Goal: Information Seeking & Learning: Learn about a topic

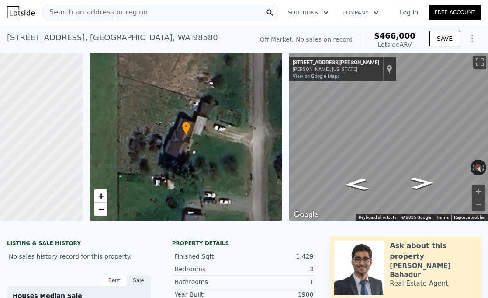
scroll to position [0, 115]
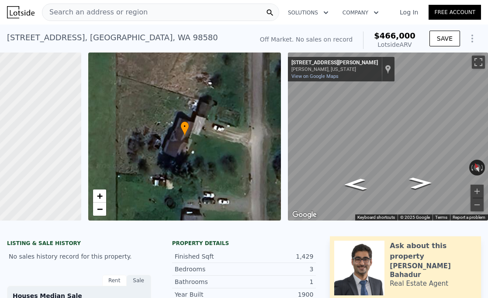
click at [202, 12] on div "Search an address or region" at bounding box center [160, 11] width 237 height 17
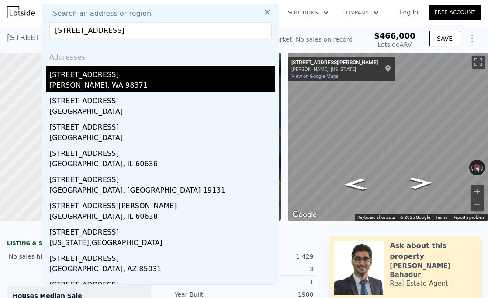
type input "[STREET_ADDRESS]"
click at [143, 85] on div "[PERSON_NAME], WA 98371" at bounding box center [162, 86] width 226 height 12
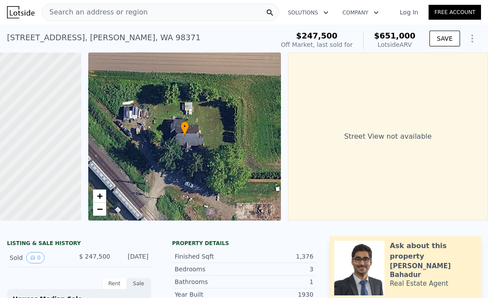
click at [188, 30] on div "[STREET_ADDRESS][PERSON_NAME] Sold [DATE] for $247,500 (~ARV $651k )" at bounding box center [139, 40] width 264 height 24
click at [200, 10] on div "Search an address or region" at bounding box center [160, 11] width 237 height 17
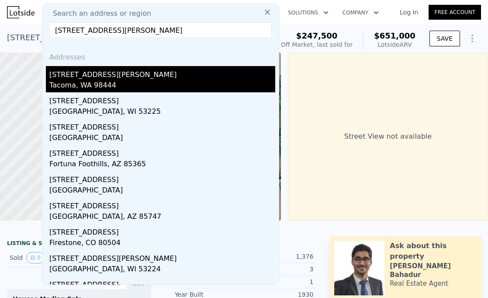
type input "[STREET_ADDRESS][PERSON_NAME]"
click at [160, 71] on div "[STREET_ADDRESS][PERSON_NAME]" at bounding box center [162, 73] width 226 height 14
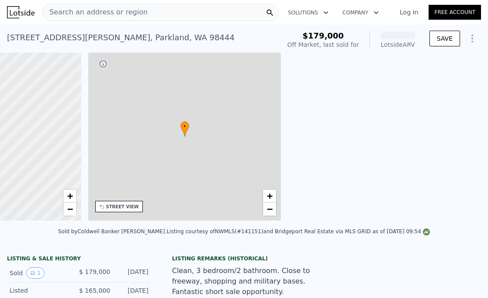
scroll to position [0, 203]
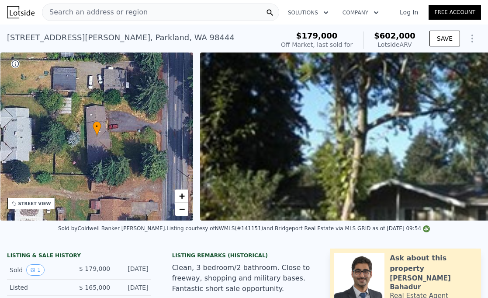
click at [199, 36] on div "[STREET_ADDRESS][PERSON_NAME] Sold [DATE] for $179k (~ARV $602k )" at bounding box center [139, 40] width 264 height 24
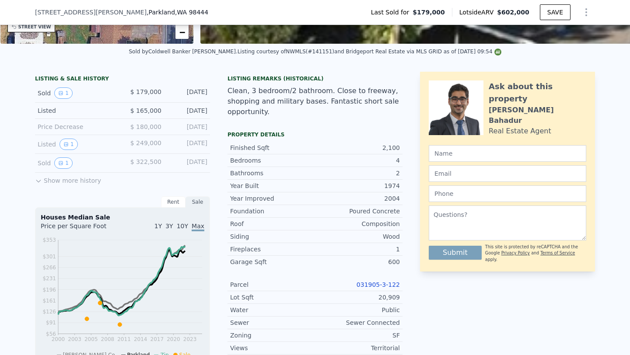
scroll to position [0, 0]
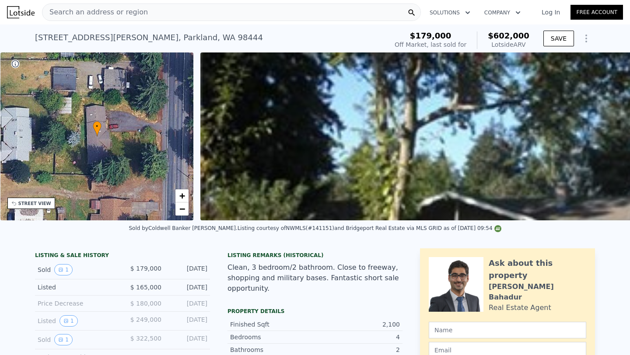
click at [248, 7] on div "Search an address or region" at bounding box center [231, 11] width 379 height 17
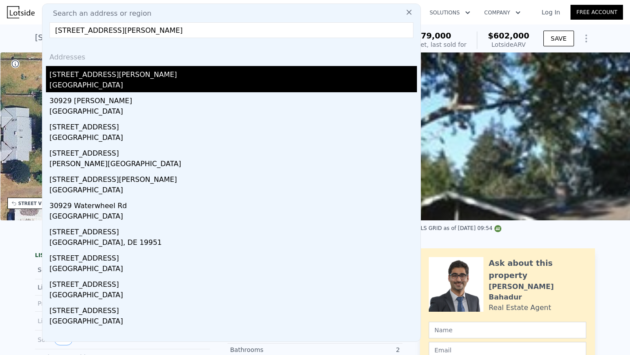
type input "[STREET_ADDRESS][PERSON_NAME]"
click at [207, 77] on div "[STREET_ADDRESS][PERSON_NAME]" at bounding box center [232, 73] width 367 height 14
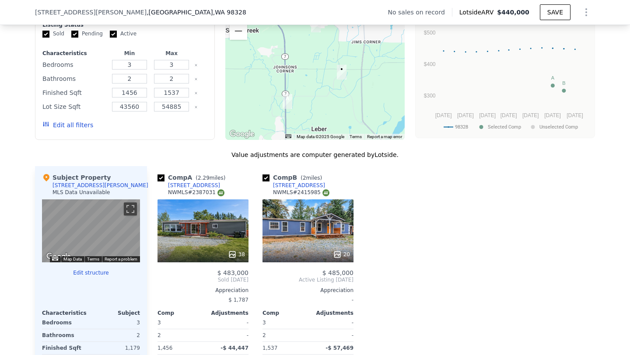
scroll to position [708, 0]
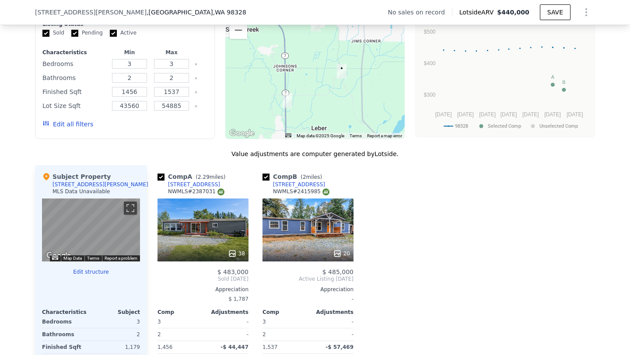
click at [414, 282] on div "Comp A ( 2.29 miles) [STREET_ADDRESS] # 2387031 38 $ 483,000 Sold [DATE] Apprec…" at bounding box center [371, 299] width 448 height 268
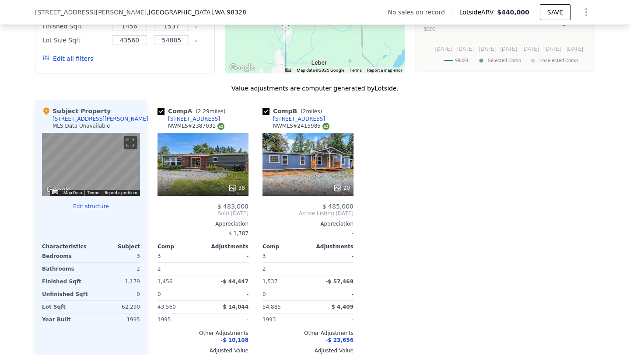
scroll to position [777, 0]
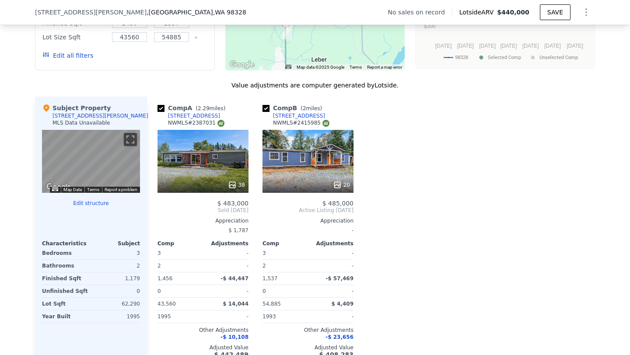
click at [209, 171] on div "38" at bounding box center [202, 161] width 91 height 63
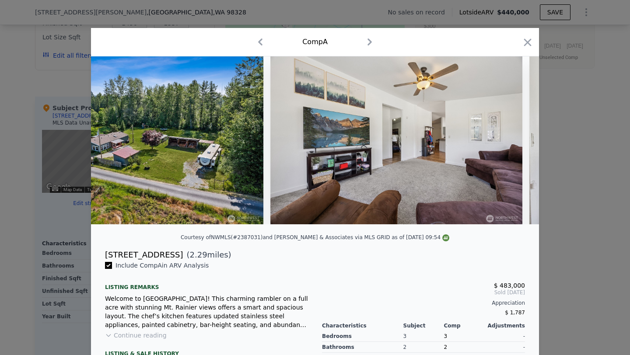
scroll to position [0, 533]
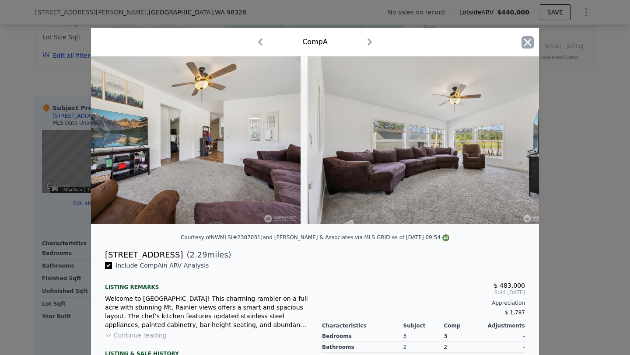
click at [488, 41] on icon "button" at bounding box center [527, 42] width 12 height 12
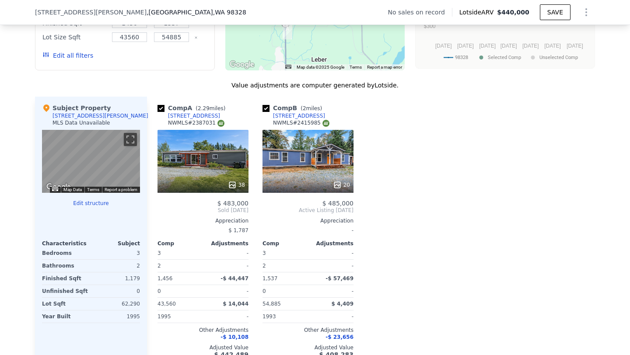
click at [478, 255] on div "Comp A ( 2.29 miles) [STREET_ADDRESS] # 2387031 38 $ 483,000 Sold [DATE] Apprec…" at bounding box center [371, 231] width 448 height 268
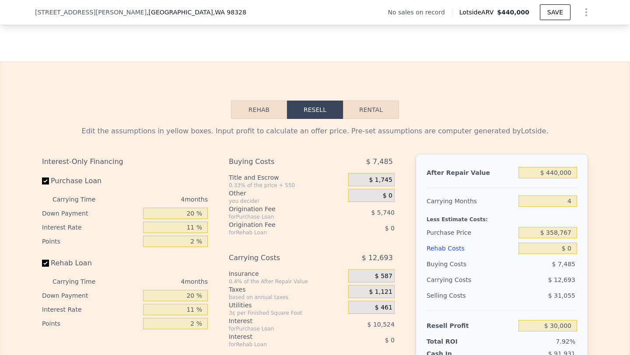
scroll to position [1210, 0]
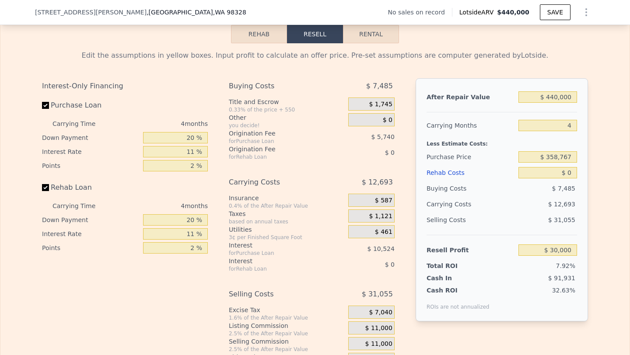
click at [488, 104] on div "$ 440,000" at bounding box center [547, 97] width 59 height 16
click at [488, 100] on input "$ 440,000" at bounding box center [547, 96] width 59 height 11
type input "$ 5"
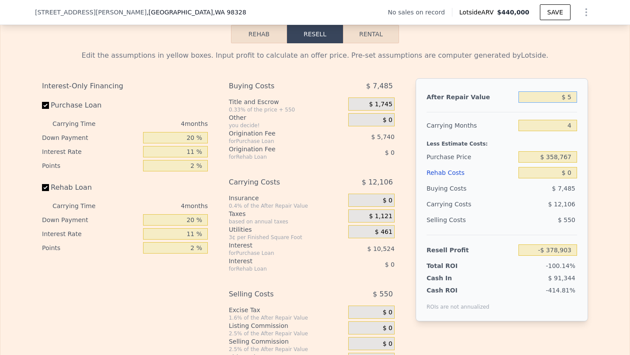
type input "-$ 378,903"
type input "$ 50"
type input "-$ 378,861"
type input "$ 500"
type input "-$ 378,445"
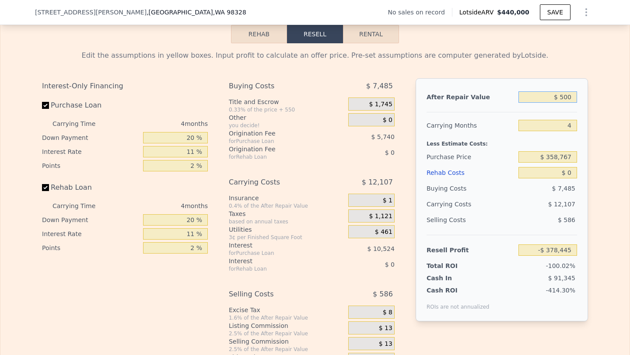
type input "$ 5,000"
type input "-$ 374,262"
type input "$ 50,000"
type input "-$ 332,442"
type input "$ 500,000"
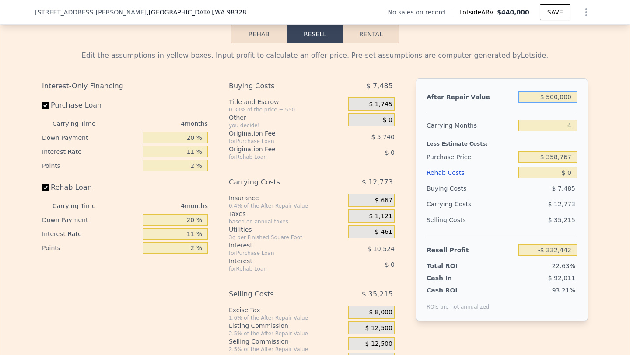
type input "$ 85,760"
type input "$ 500,000"
click at [488, 125] on input "4" at bounding box center [547, 125] width 59 height 11
type input "7"
type input "$ 76,180"
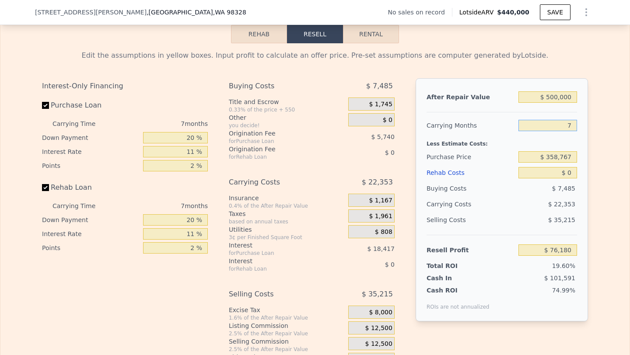
type input "7"
click at [488, 157] on input "$ 358,767" at bounding box center [547, 156] width 59 height 11
type input "$ 280,000"
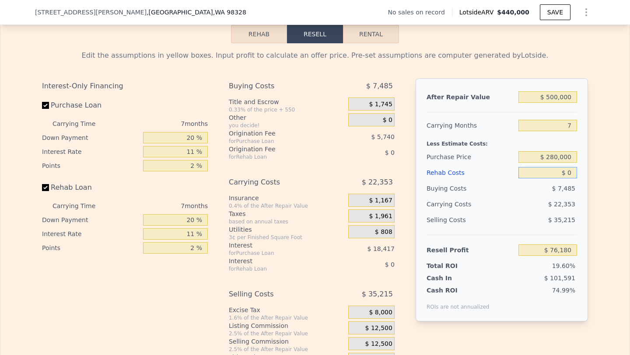
click at [488, 172] on input "$ 0" at bounding box center [547, 172] width 59 height 11
type input "$ 160,516"
type input "$ 1"
type input "$ 160,515"
type input "$ 18"
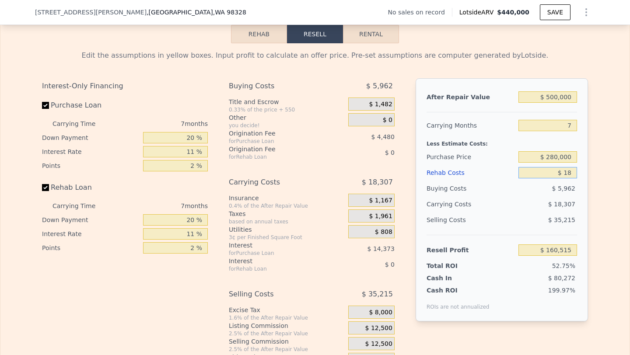
type input "$ 160,498"
type input "$ 180"
type input "$ 160,326"
type input "$ 1,800"
type input "$ 158,596"
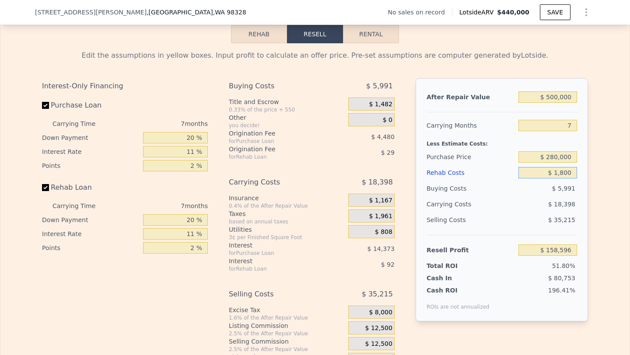
type input "$ 18,000"
type input "$ 141,304"
type input "$ 180,000"
type input "-$ 31,604"
type input "$ 180,000"
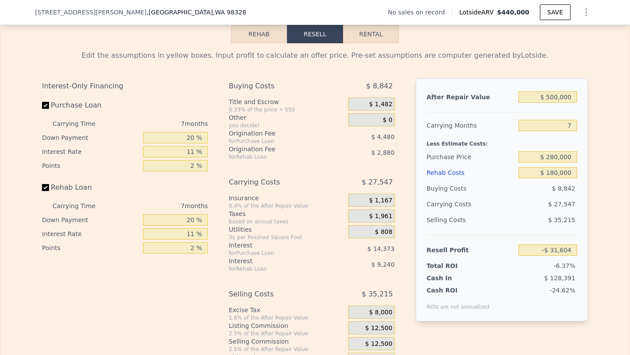
click at [488, 188] on div "Buying Costs" at bounding box center [470, 189] width 88 height 16
type input "$ 440,000"
type input "4"
type input "$ 0"
type input "$ 30,000"
